Goal: Check status: Check status

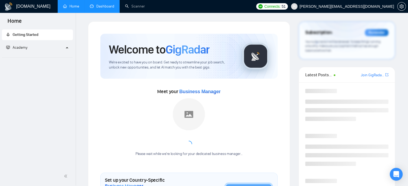
click at [102, 9] on link "Dashboard" at bounding box center [102, 6] width 24 height 5
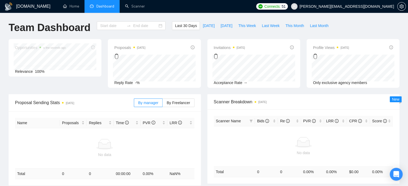
type input "[DATE]"
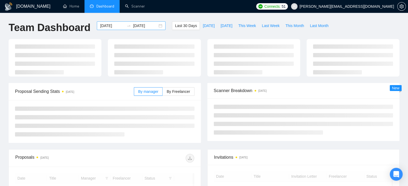
click at [155, 27] on div "[DATE] [DATE]" at bounding box center [131, 25] width 69 height 9
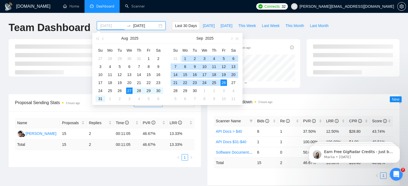
type input "[DATE]"
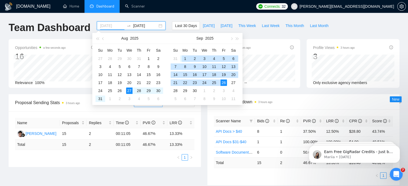
click at [187, 58] on div "1" at bounding box center [185, 58] width 6 height 6
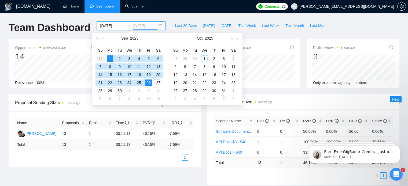
type input "[DATE]"
click at [121, 92] on div "30" at bounding box center [119, 91] width 6 height 6
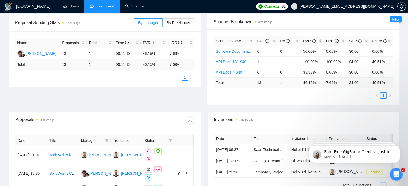
scroll to position [80, 0]
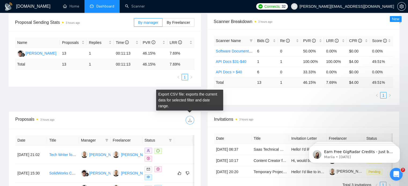
click at [192, 120] on span "download" at bounding box center [190, 120] width 8 height 4
